Goal: Task Accomplishment & Management: Use online tool/utility

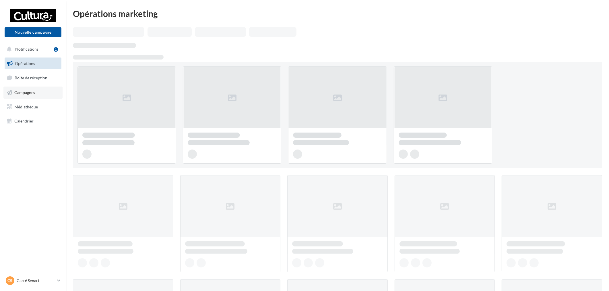
click at [34, 90] on span "Campagnes" at bounding box center [24, 92] width 21 height 5
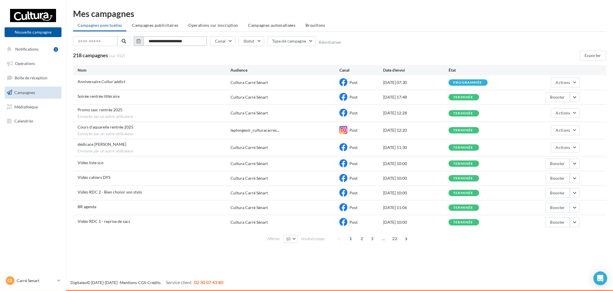
click at [199, 40] on input "**********" at bounding box center [174, 41] width 63 height 10
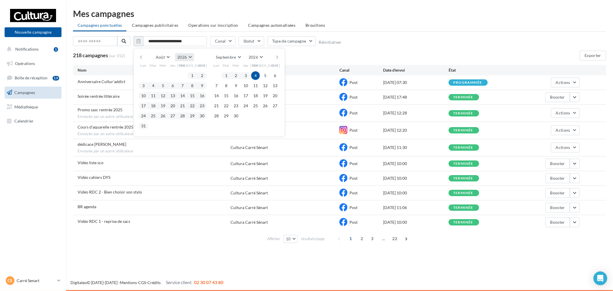
click at [183, 59] on button "2026" at bounding box center [184, 57] width 19 height 8
click at [177, 71] on button "2025" at bounding box center [174, 71] width 40 height 10
click at [180, 75] on button "1" at bounding box center [182, 75] width 9 height 9
click at [200, 117] on button "31" at bounding box center [202, 115] width 9 height 9
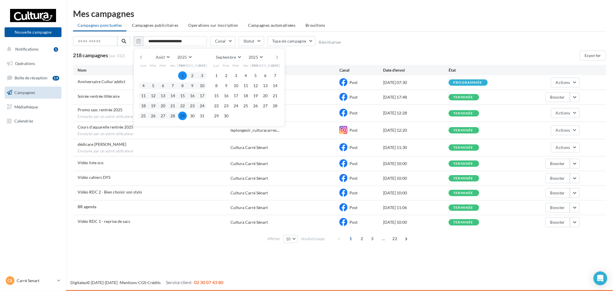
type input "**********"
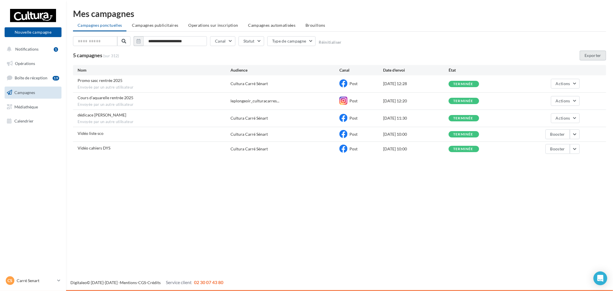
click at [593, 56] on button "Exporter" at bounding box center [592, 56] width 26 height 10
click at [51, 278] on p "Carré Senart" at bounding box center [36, 280] width 38 height 6
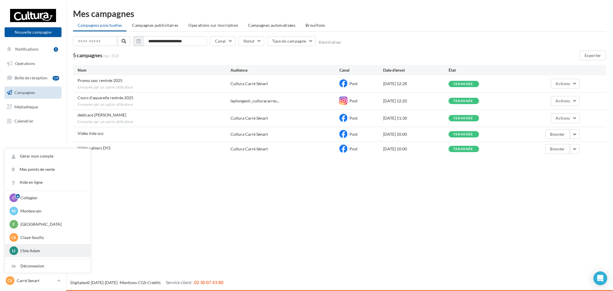
scroll to position [40, 0]
click at [38, 241] on p "Pince Vent" at bounding box center [51, 239] width 63 height 6
